Goal: Information Seeking & Learning: Check status

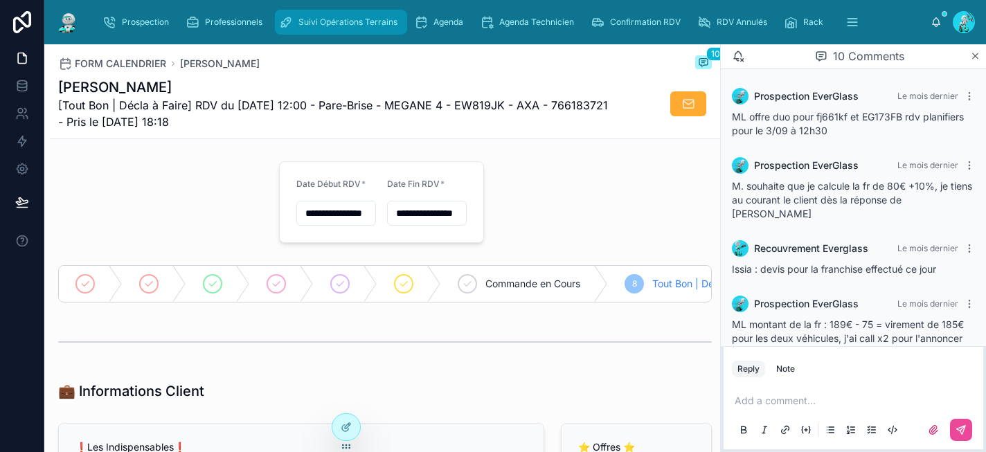
scroll to position [407, 0]
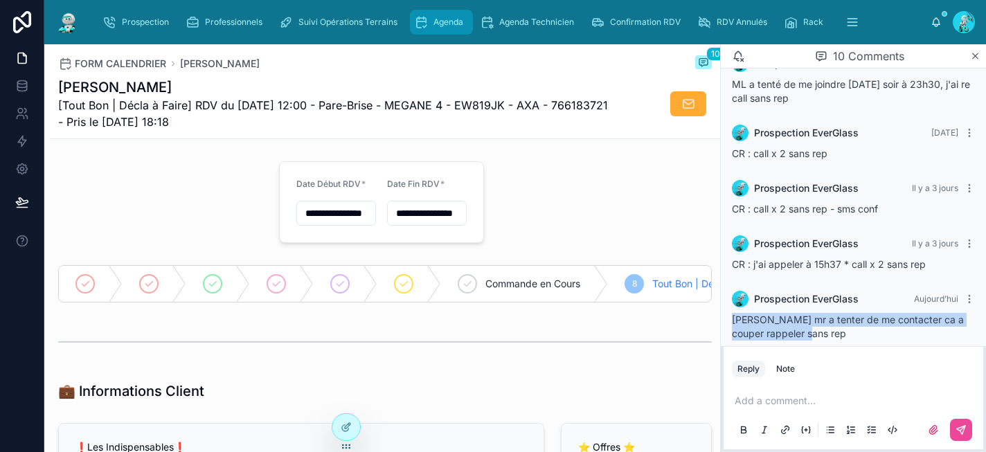
click at [443, 22] on span "Agenda" at bounding box center [449, 22] width 30 height 11
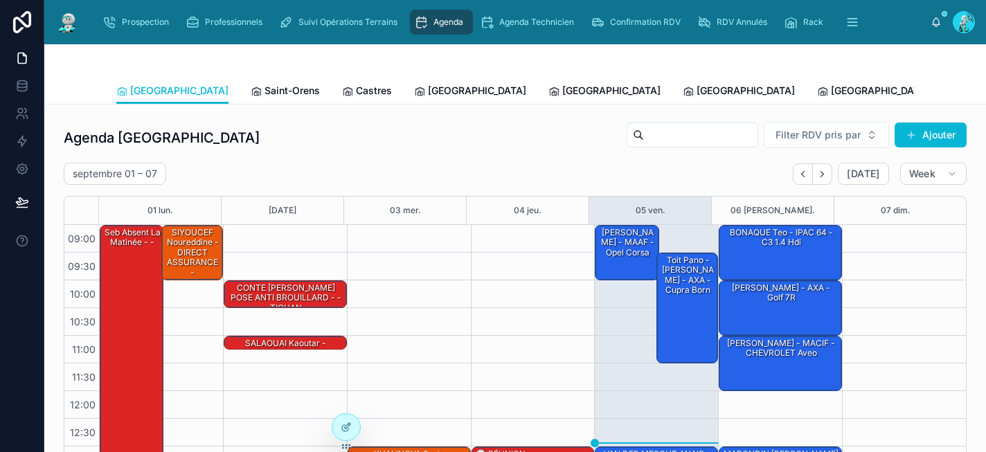
scroll to position [228, 0]
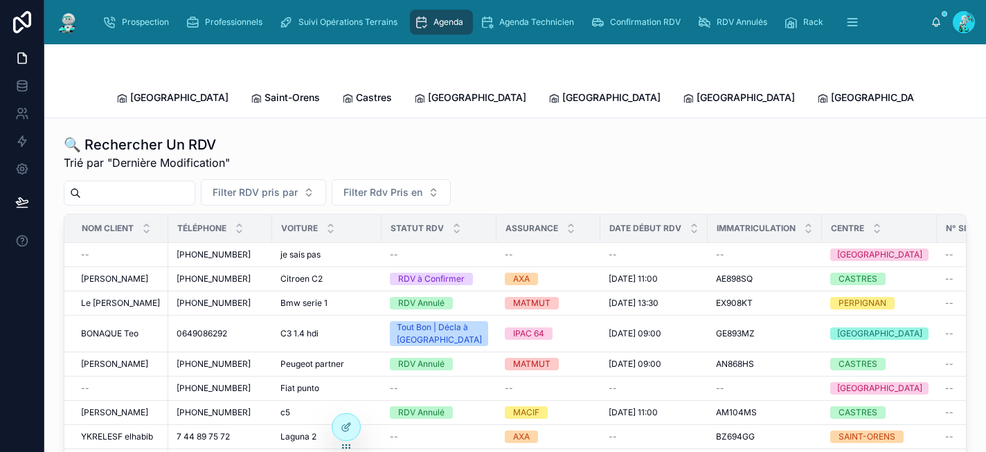
click at [153, 184] on input "text" at bounding box center [138, 193] width 114 height 19
click at [102, 184] on input "text" at bounding box center [138, 193] width 114 height 19
paste input "*******"
type input "*******"
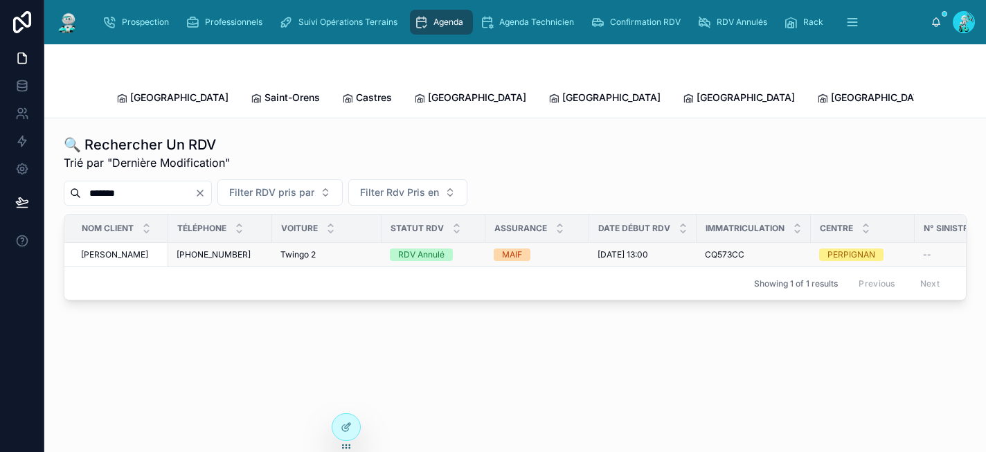
click at [138, 249] on span "LARDIN Jérémy" at bounding box center [114, 254] width 67 height 11
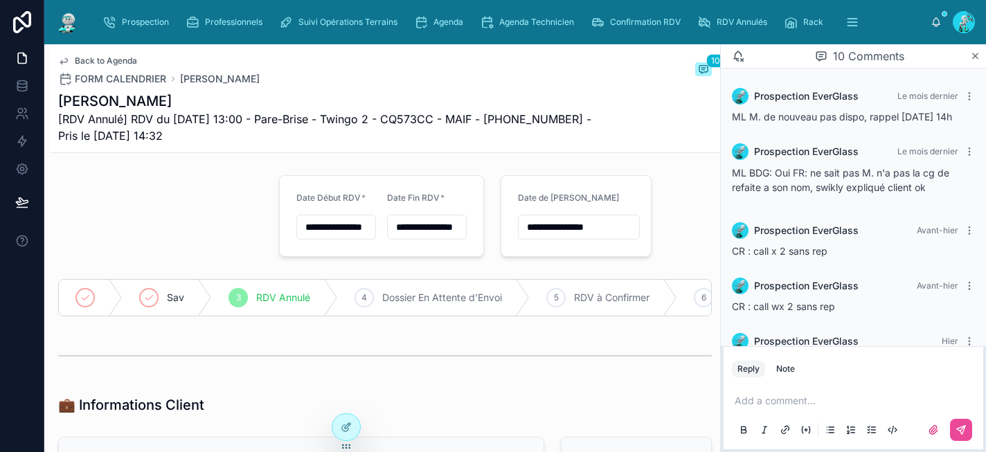
scroll to position [361, 0]
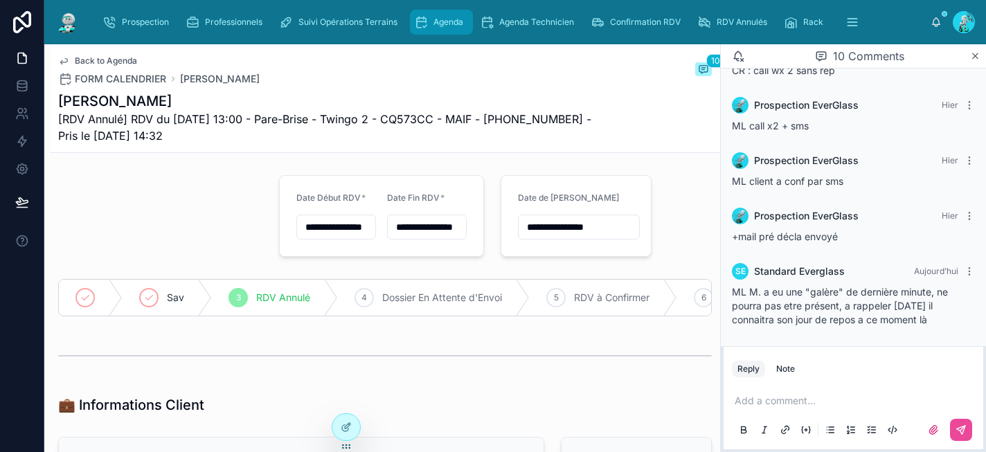
click at [411, 22] on link "Agenda" at bounding box center [441, 22] width 63 height 25
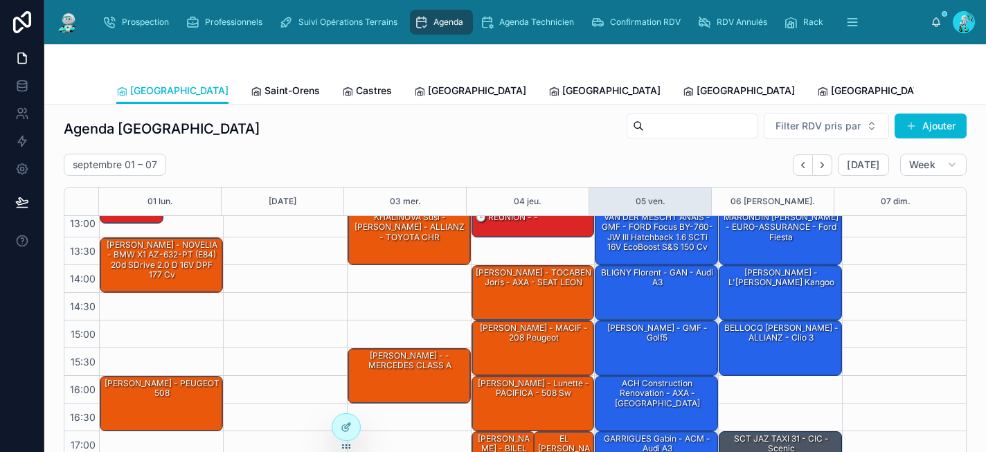
scroll to position [69, 0]
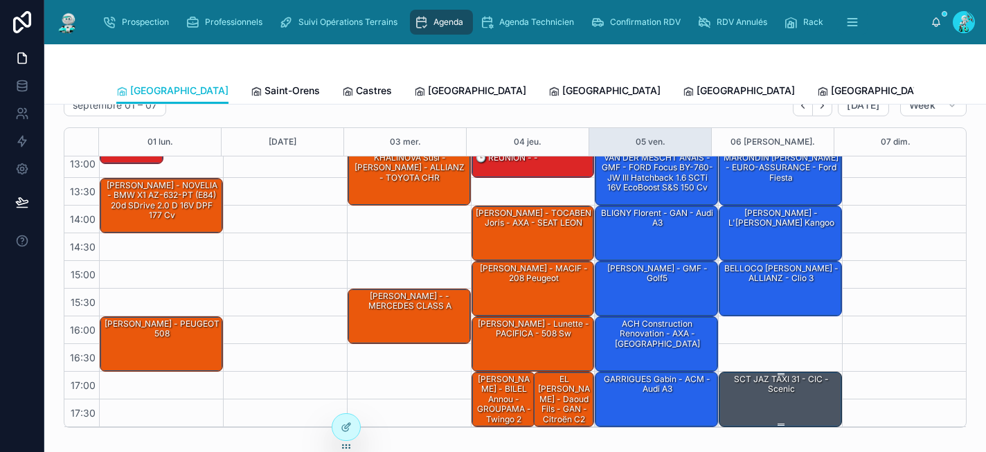
click at [788, 382] on div "SCT JAZ TAXI 31 - CIC - Scenic" at bounding box center [781, 384] width 119 height 23
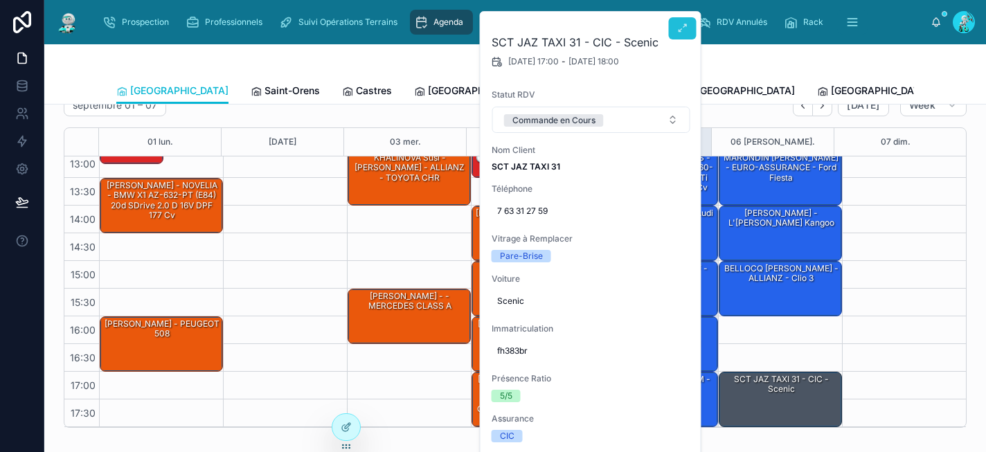
click at [679, 31] on icon at bounding box center [682, 28] width 11 height 11
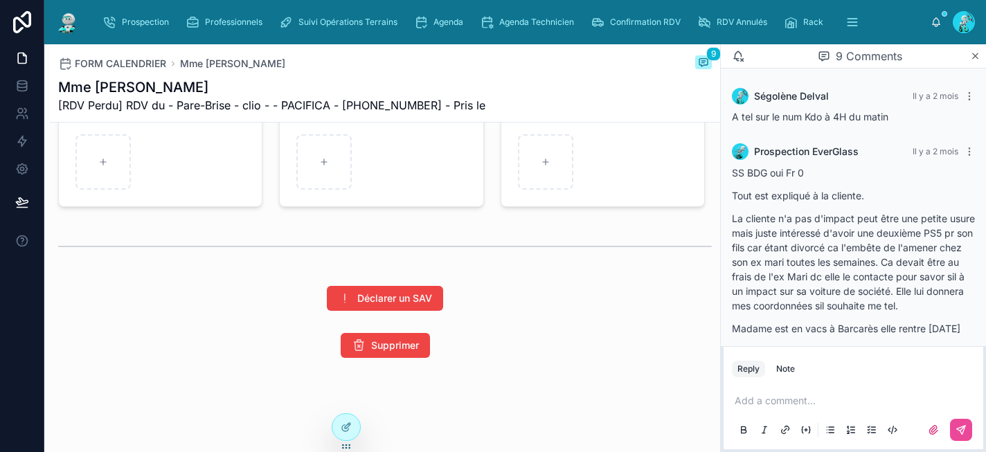
scroll to position [434, 0]
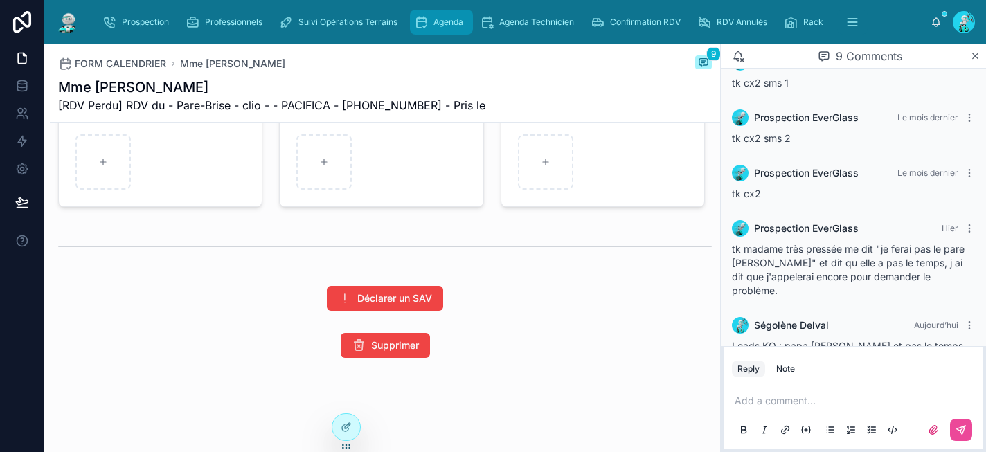
click at [441, 15] on div "Agenda" at bounding box center [441, 22] width 55 height 22
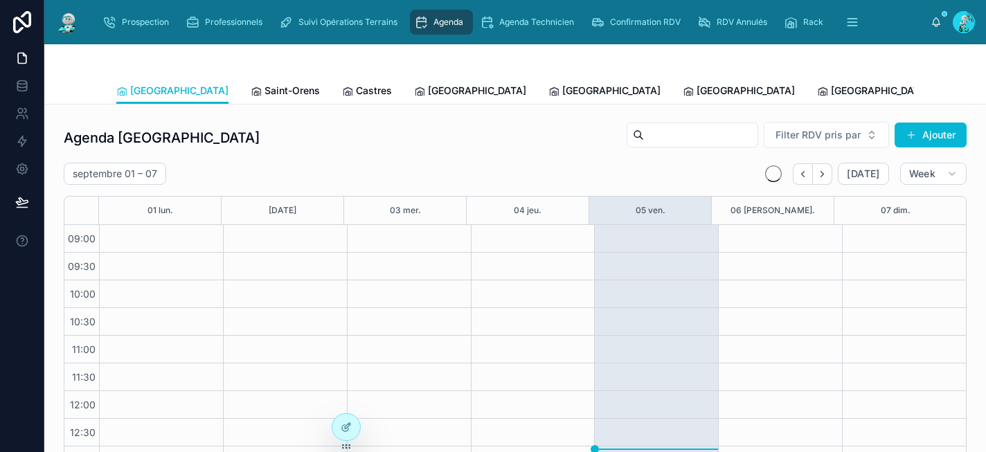
scroll to position [228, 0]
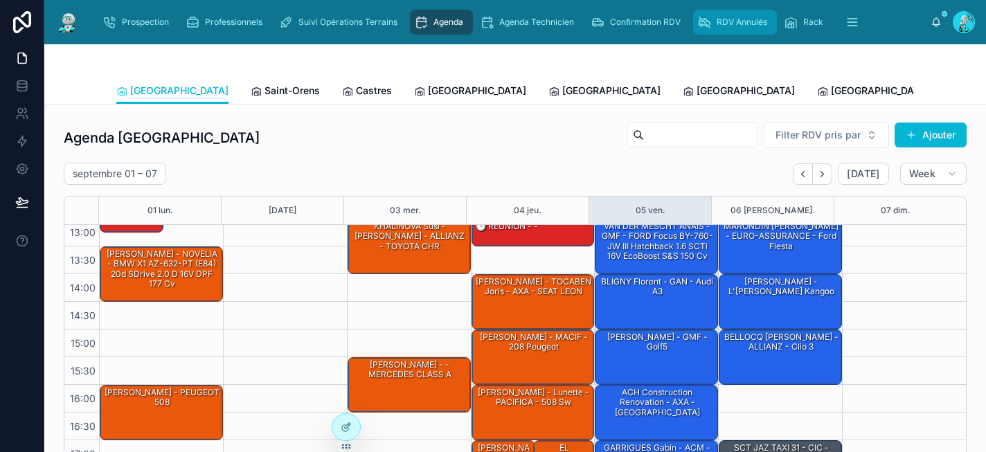
click at [749, 27] on span "RDV Annulés" at bounding box center [742, 22] width 51 height 11
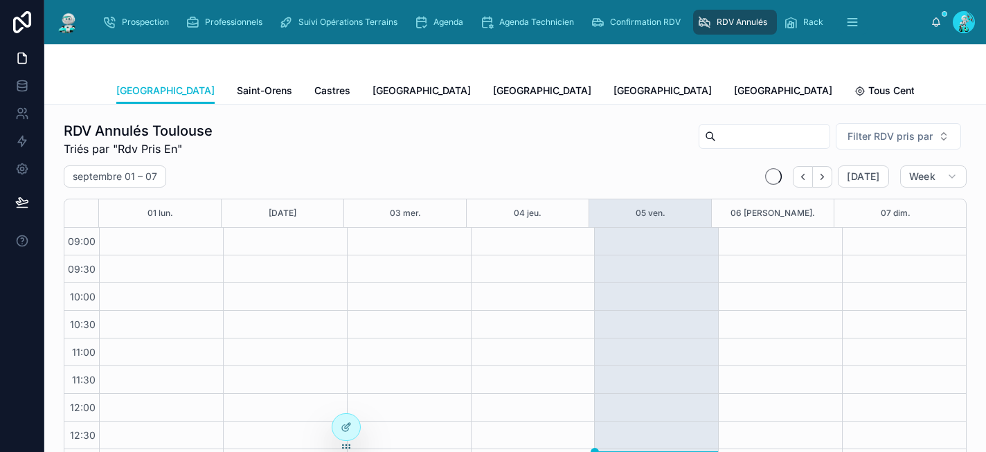
scroll to position [231, 0]
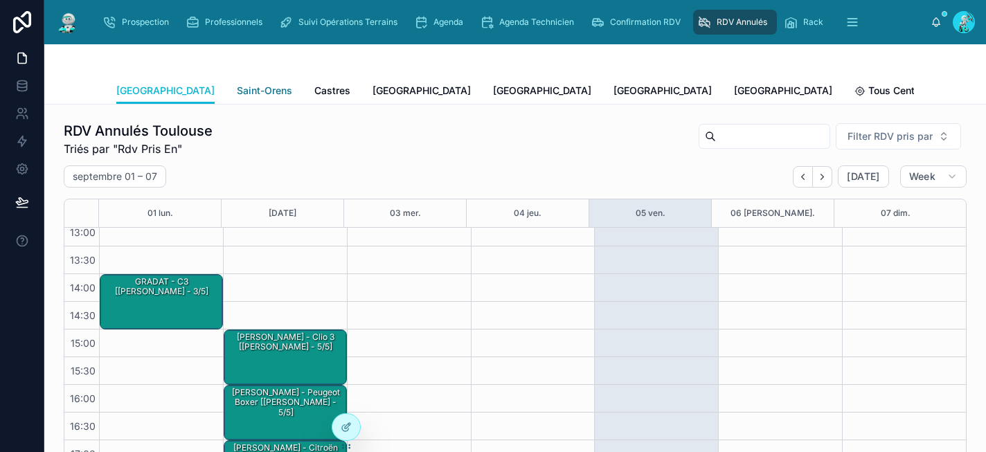
click at [237, 82] on link "Saint-Orens" at bounding box center [264, 92] width 55 height 28
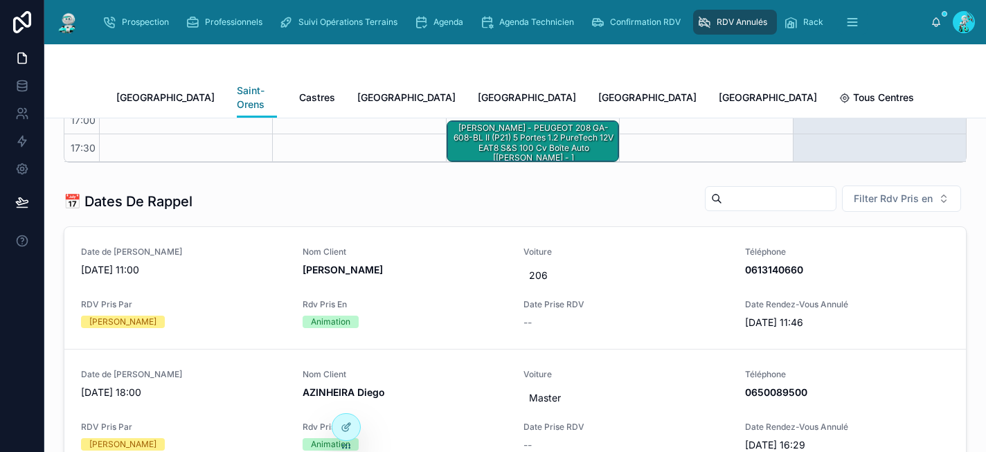
scroll to position [348, 0]
click at [123, 91] on span "[GEOGRAPHIC_DATA]" at bounding box center [165, 98] width 98 height 14
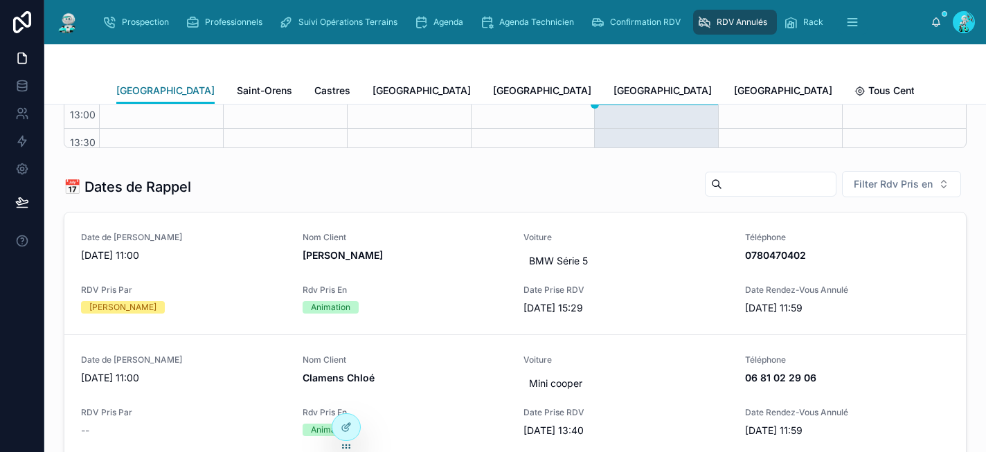
scroll to position [231, 0]
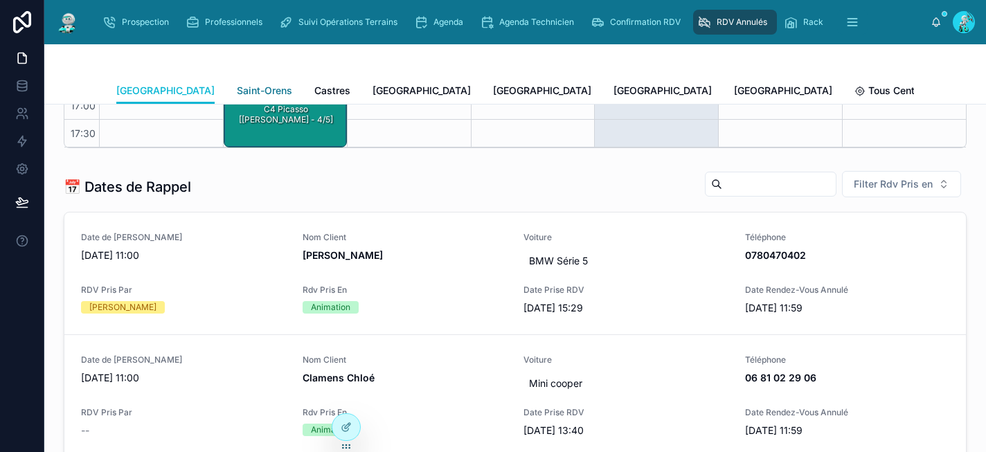
click at [237, 82] on link "Saint-Orens" at bounding box center [264, 92] width 55 height 28
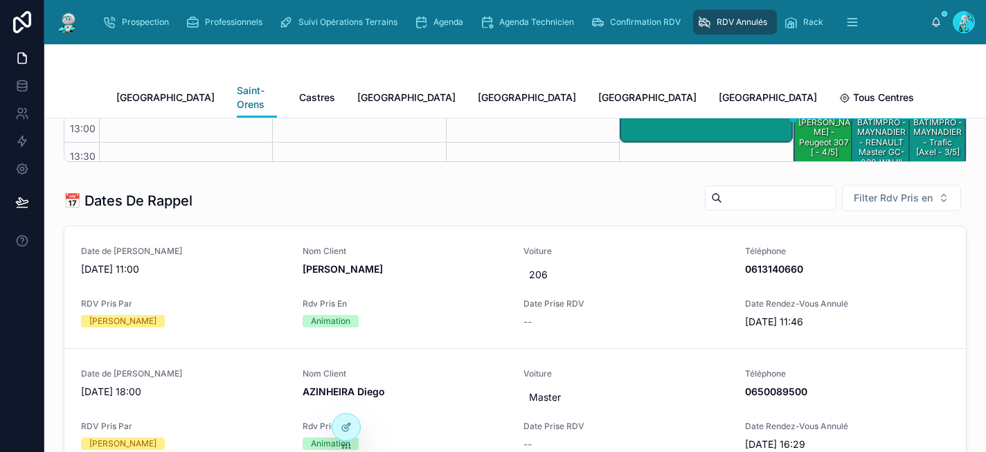
scroll to position [231, 0]
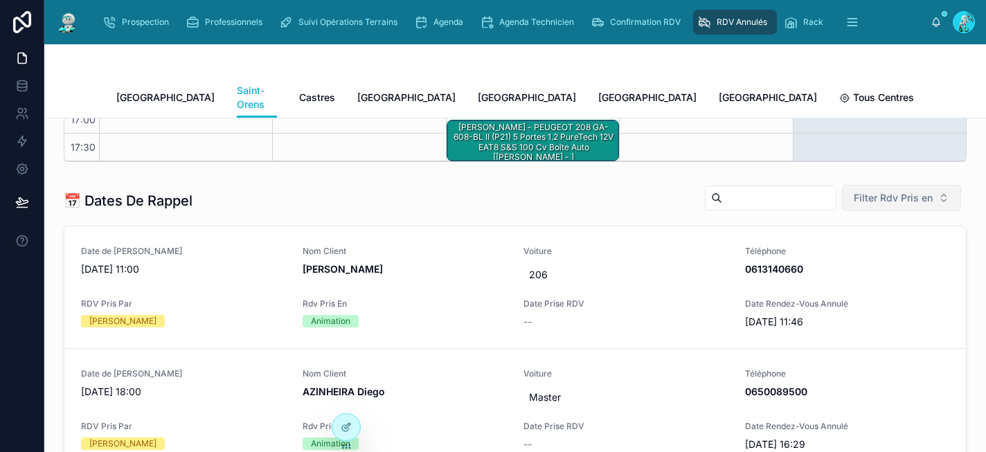
click at [879, 191] on span "Filter Rdv Pris en" at bounding box center [893, 198] width 79 height 14
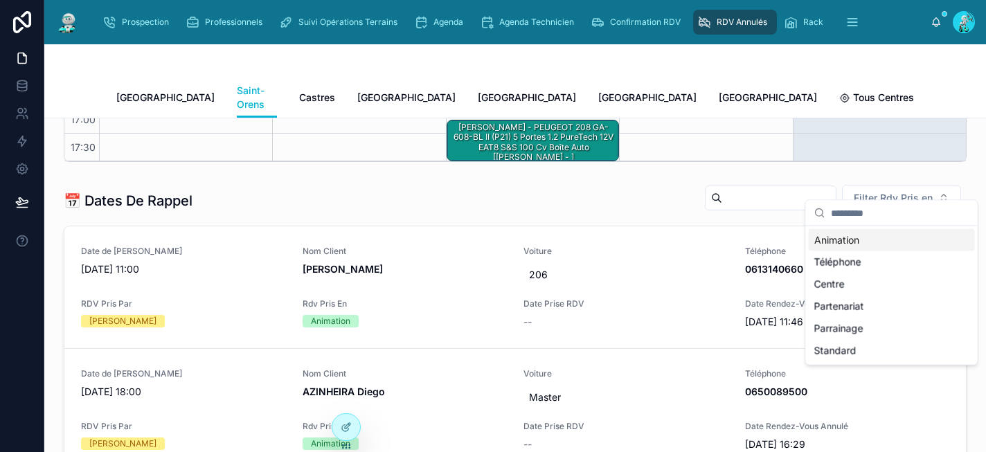
click at [555, 184] on div "📅 Dates De Rappel Filter Rdv Pris en" at bounding box center [515, 200] width 903 height 33
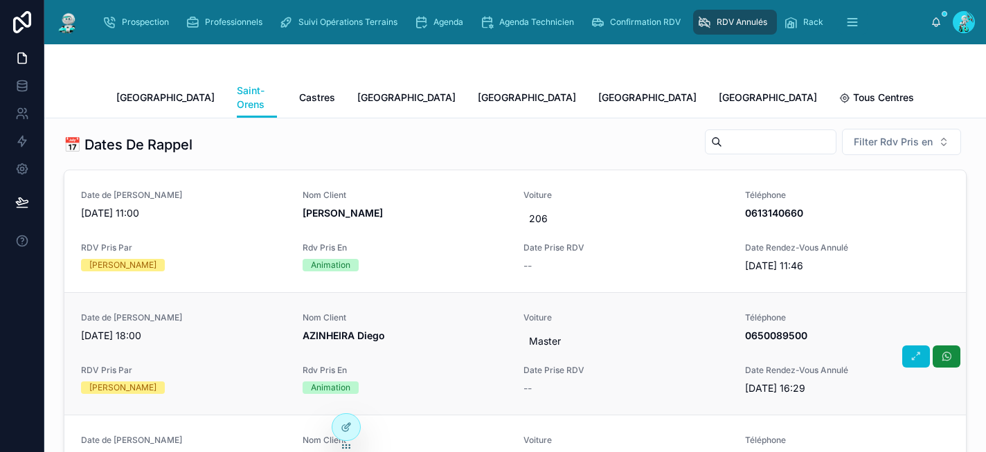
scroll to position [401, 0]
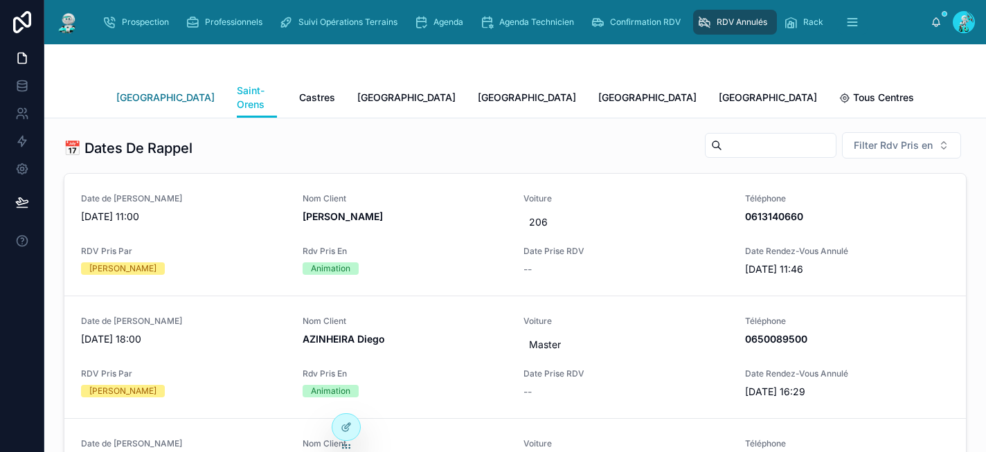
click at [116, 91] on span "[GEOGRAPHIC_DATA]" at bounding box center [165, 98] width 98 height 14
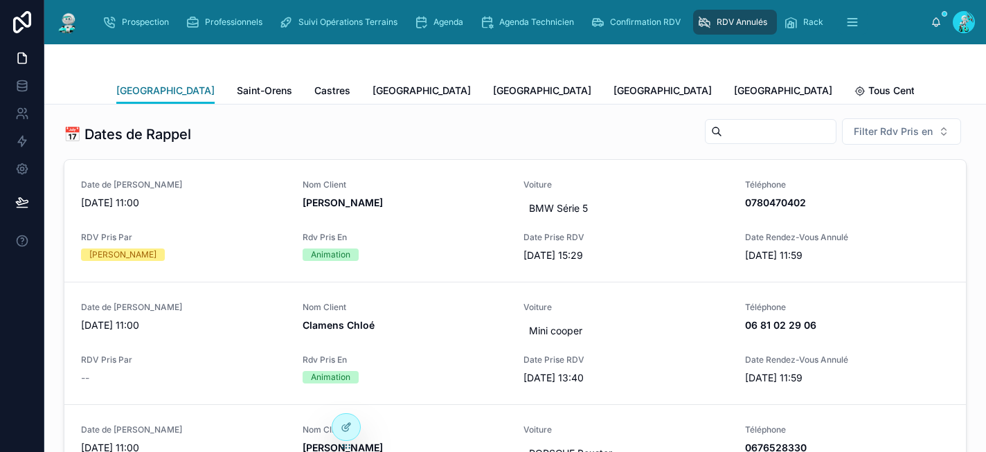
scroll to position [231, 0]
click at [168, 211] on div "Date de Rappel 23/06/2025 11:00" at bounding box center [183, 200] width 205 height 42
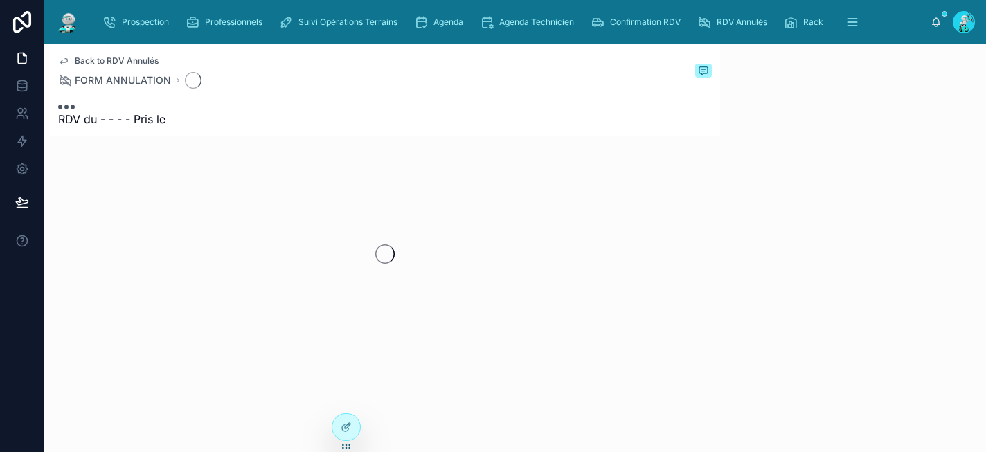
scroll to position [8, 0]
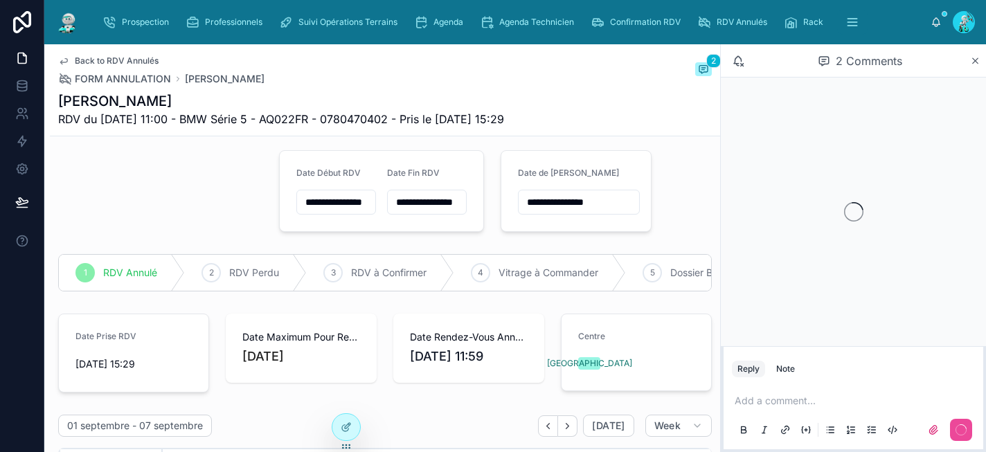
scroll to position [0, 807]
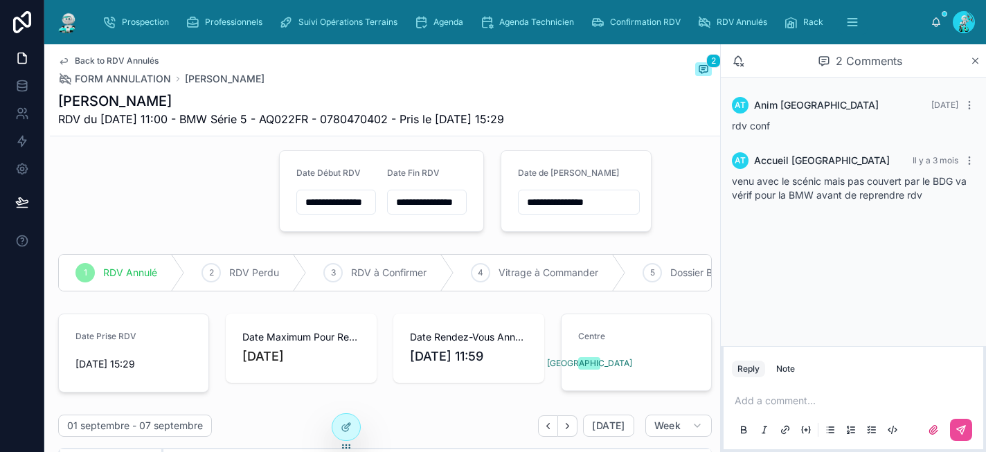
click at [752, 402] on p at bounding box center [856, 401] width 243 height 14
